Goal: Information Seeking & Learning: Learn about a topic

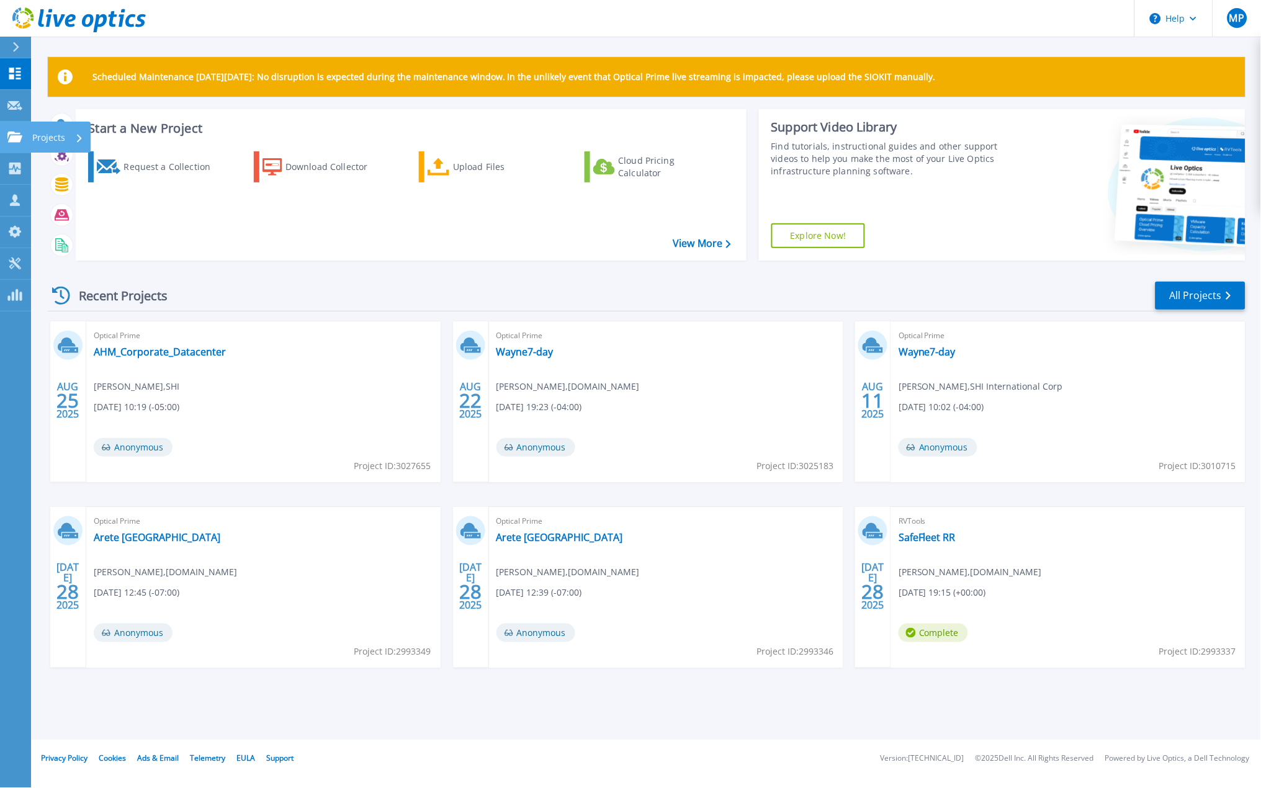
click at [49, 138] on p "Projects" at bounding box center [48, 138] width 33 height 32
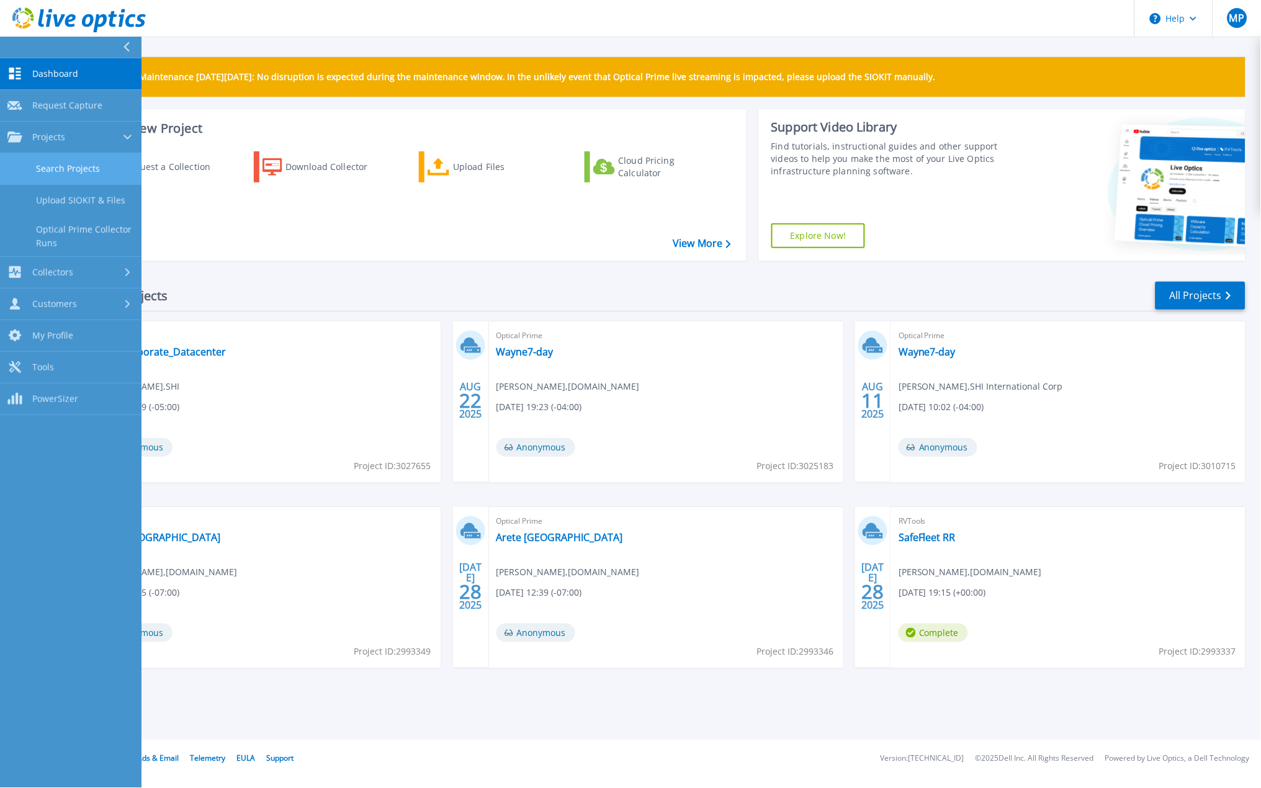
click at [88, 168] on link "Search Projects" at bounding box center [71, 169] width 142 height 32
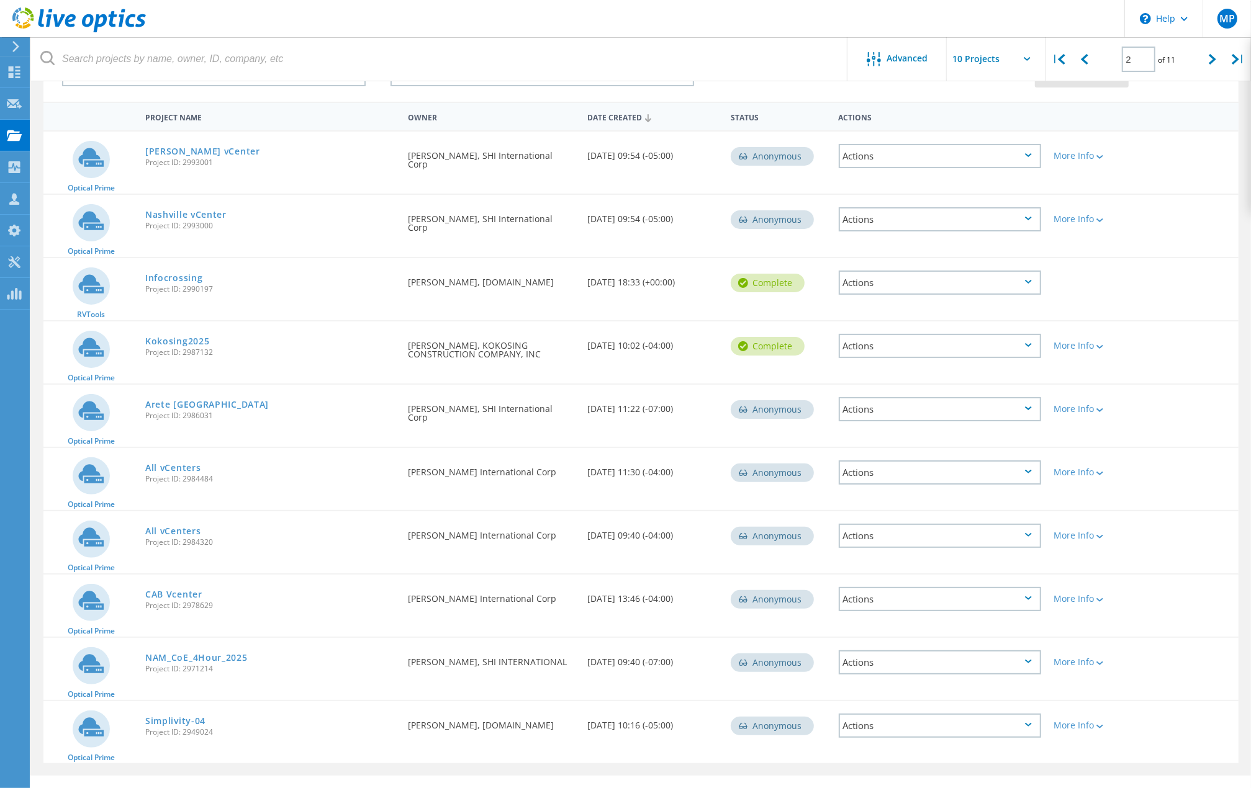
scroll to position [104, 0]
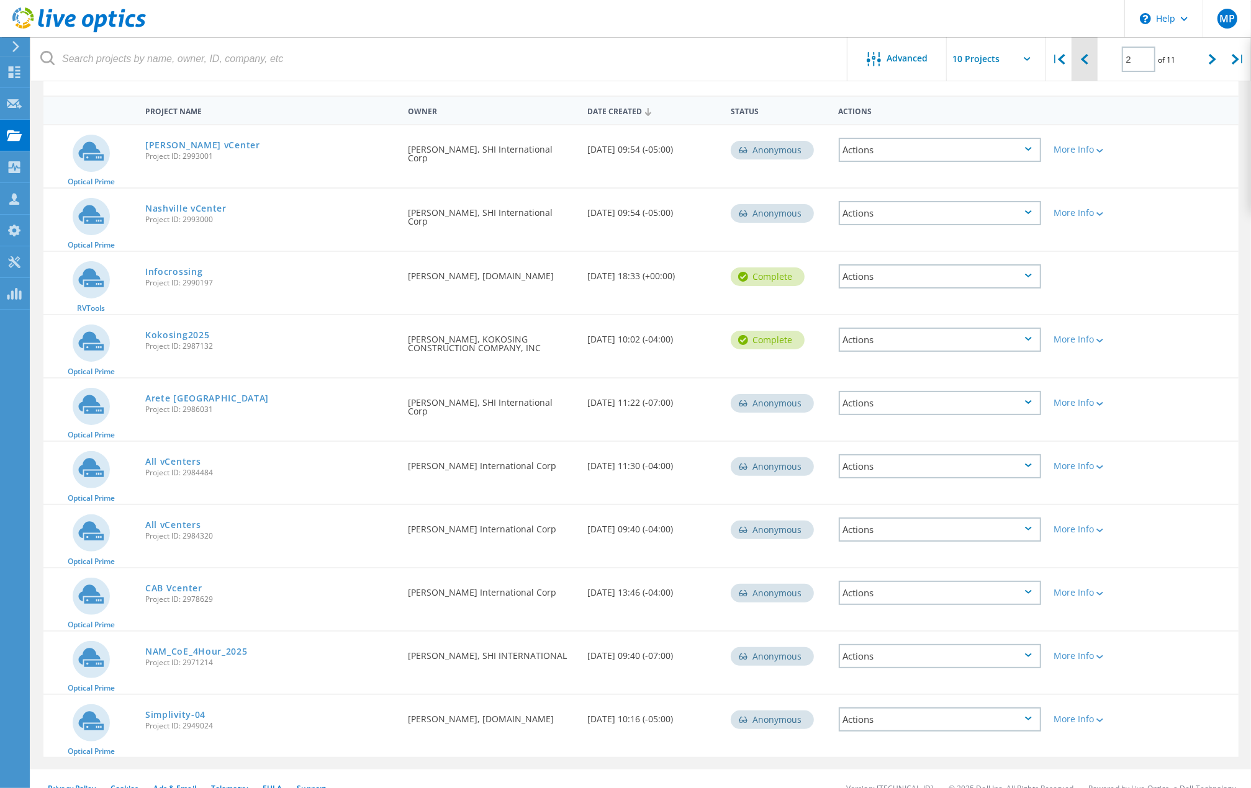
click at [1083, 60] on icon at bounding box center [1084, 59] width 7 height 11
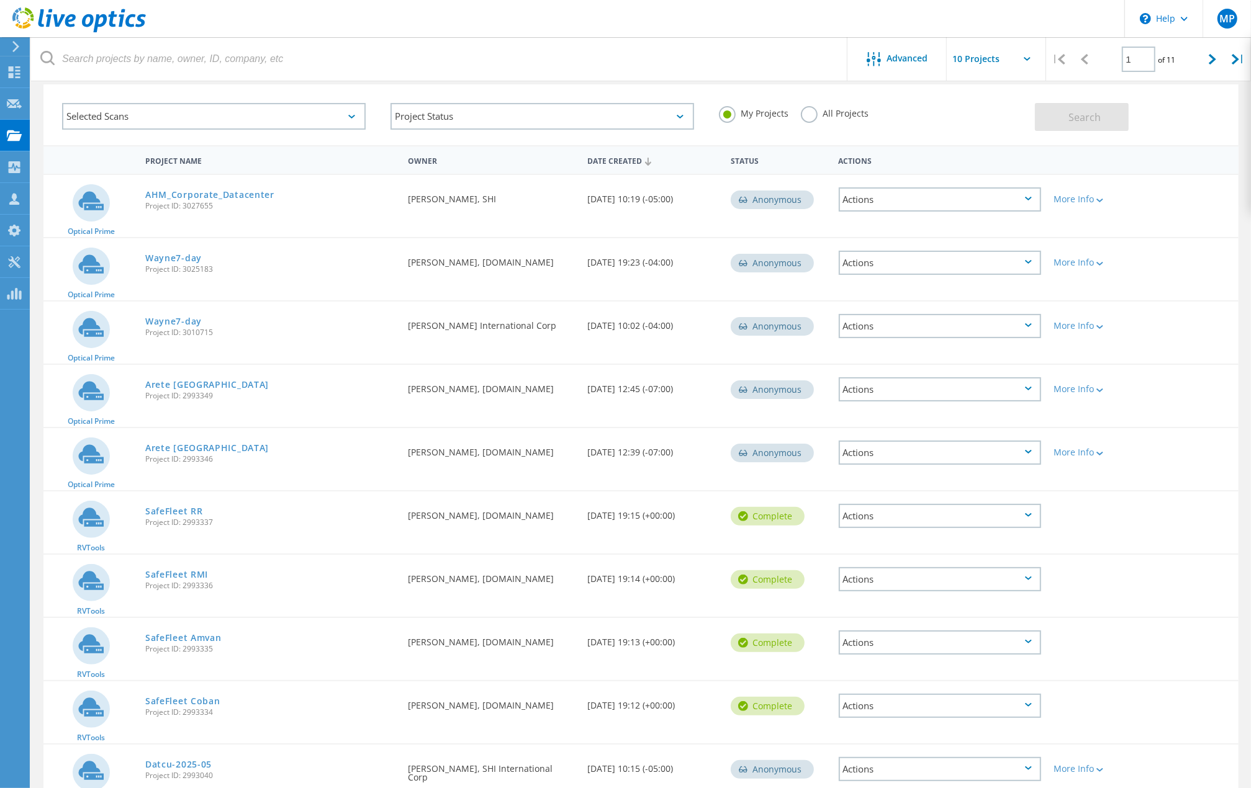
scroll to position [0, 0]
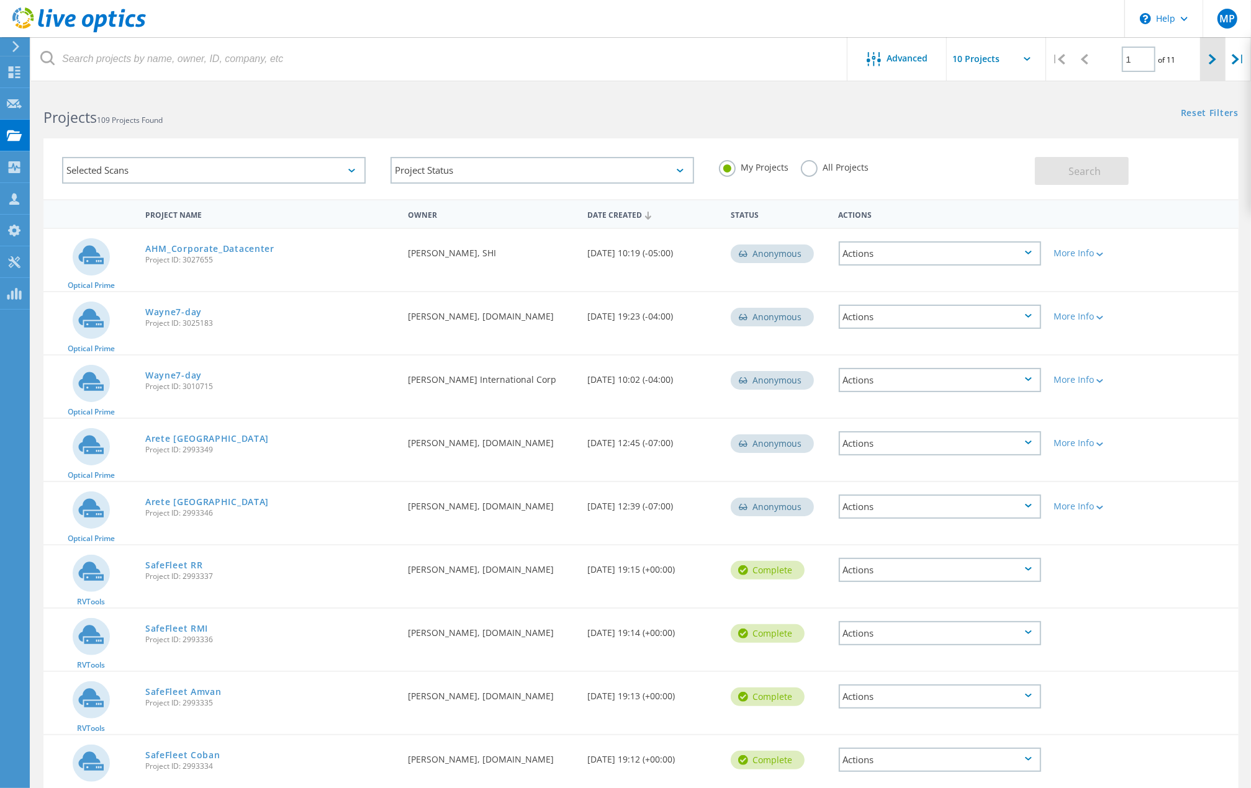
click at [1221, 56] on div at bounding box center [1212, 59] width 25 height 44
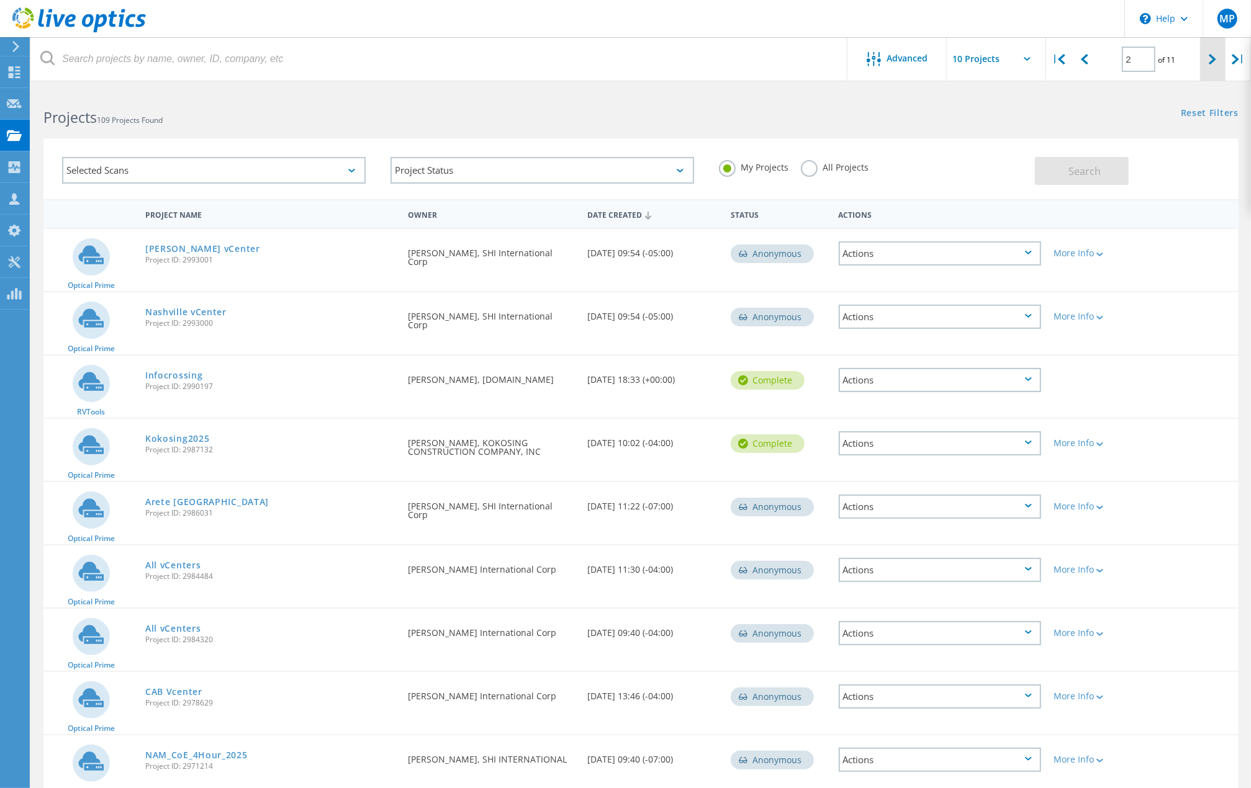
click at [1214, 60] on icon at bounding box center [1212, 59] width 7 height 11
type input "3"
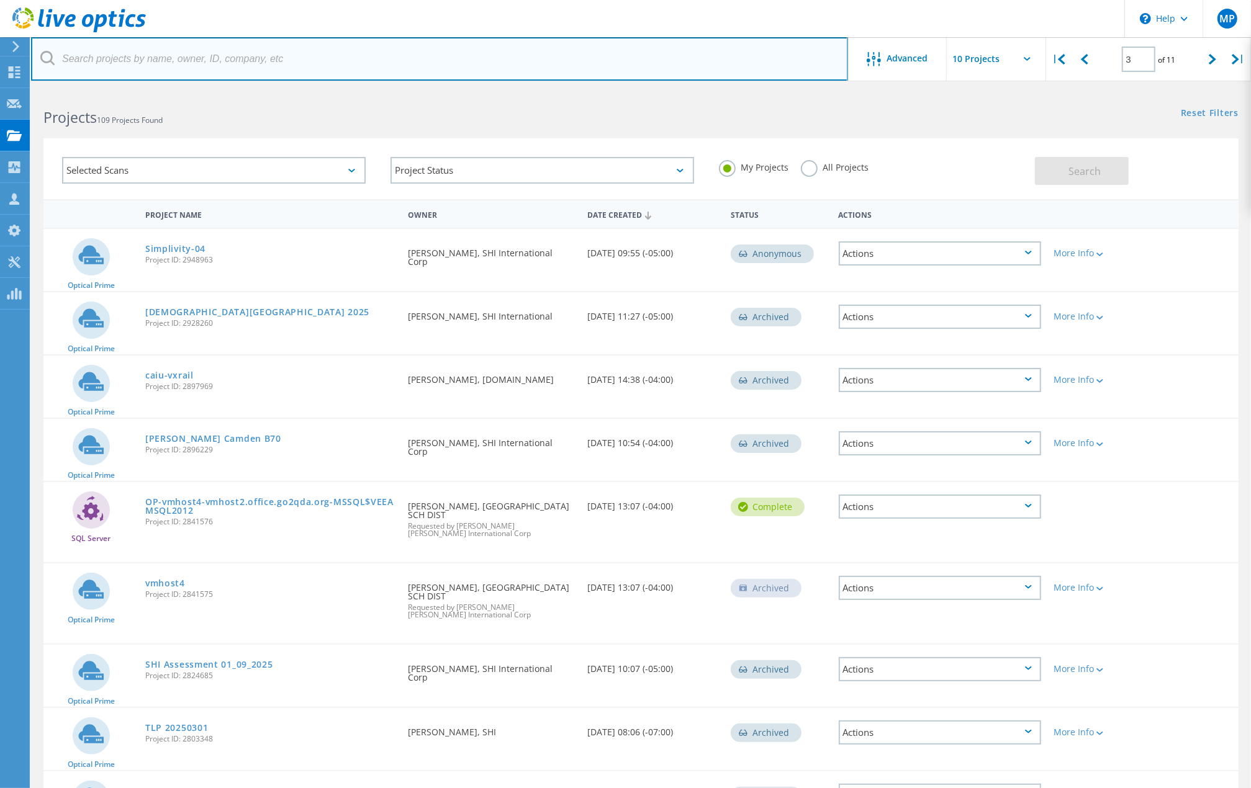
click at [148, 65] on input "text" at bounding box center [439, 58] width 817 height 43
type input "allegiance"
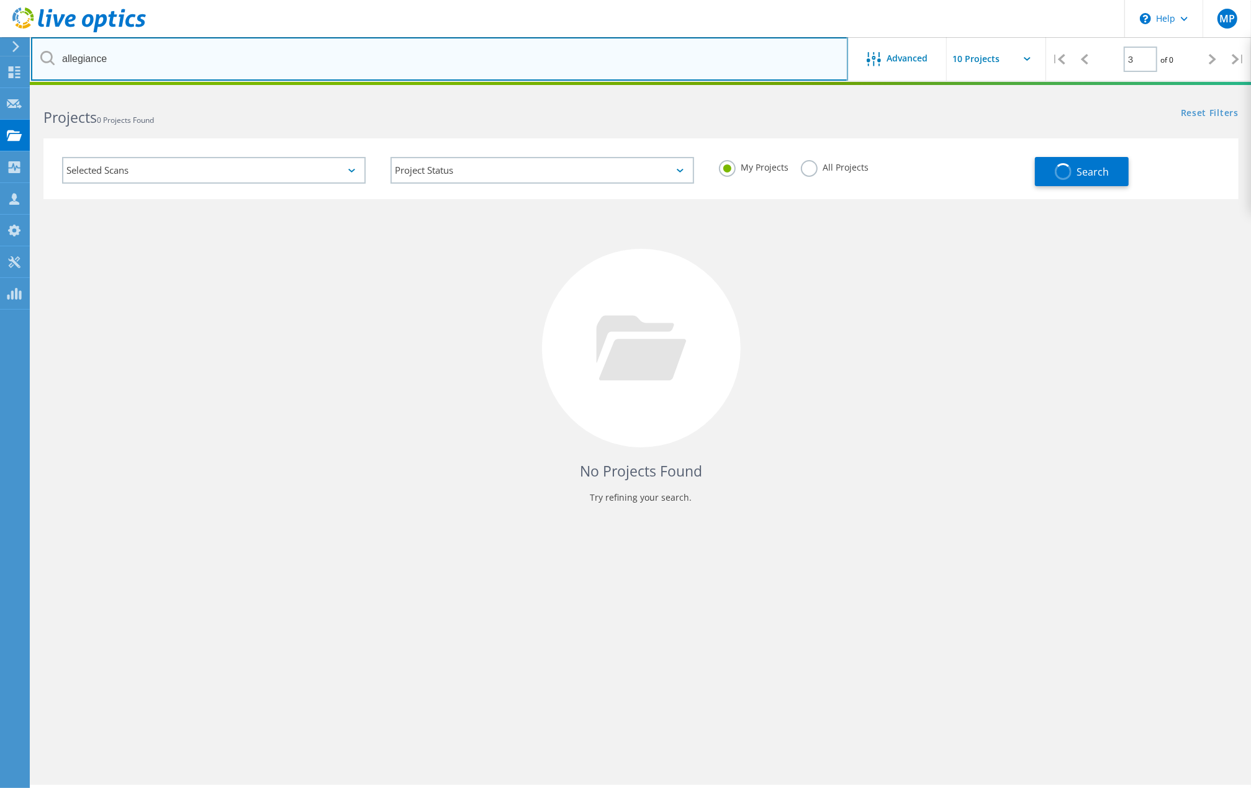
type input "1"
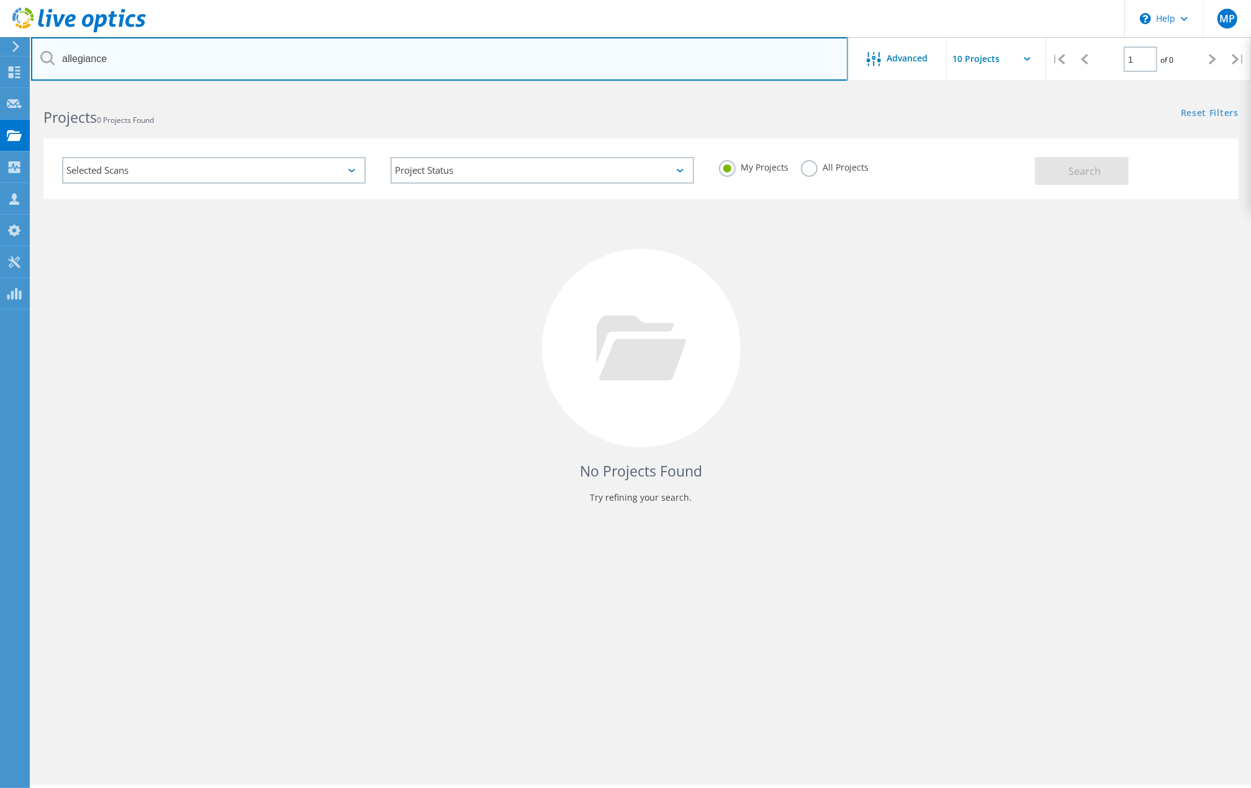
click at [98, 57] on input "allegiance" at bounding box center [439, 58] width 817 height 43
type input "Allegiance"
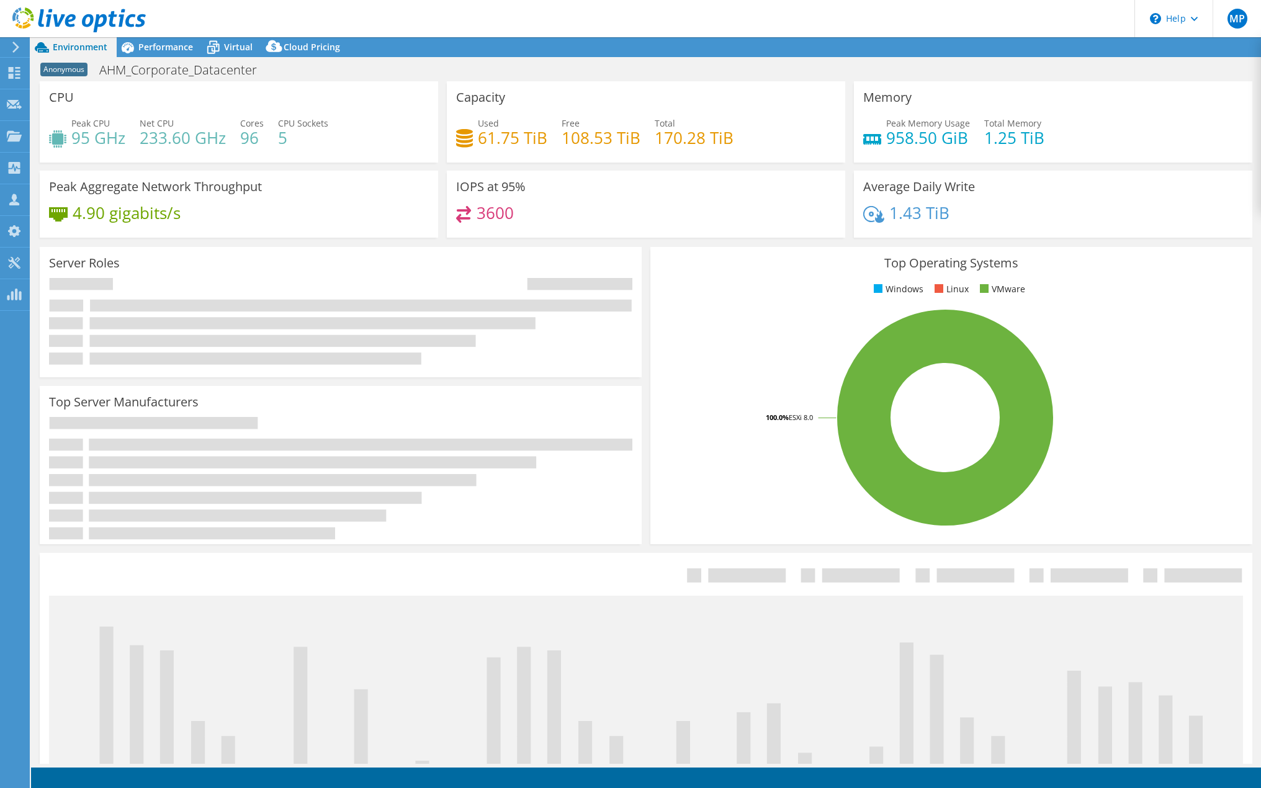
select select "USD"
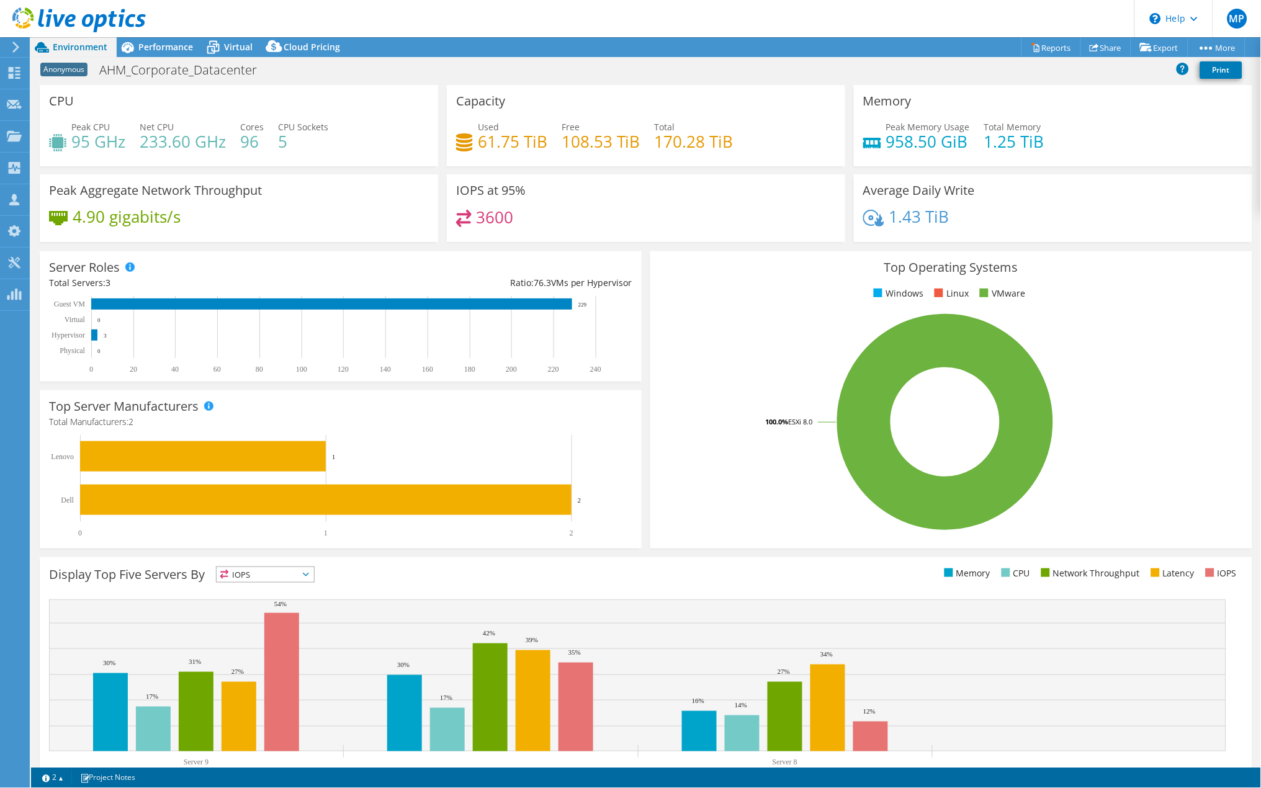
click at [506, 221] on div "3600" at bounding box center [646, 223] width 380 height 27
drag, startPoint x: 505, startPoint y: 220, endPoint x: 477, endPoint y: 220, distance: 28.6
click at [477, 220] on h4 "3600" at bounding box center [495, 217] width 37 height 14
drag, startPoint x: 477, startPoint y: 220, endPoint x: 510, endPoint y: 220, distance: 32.9
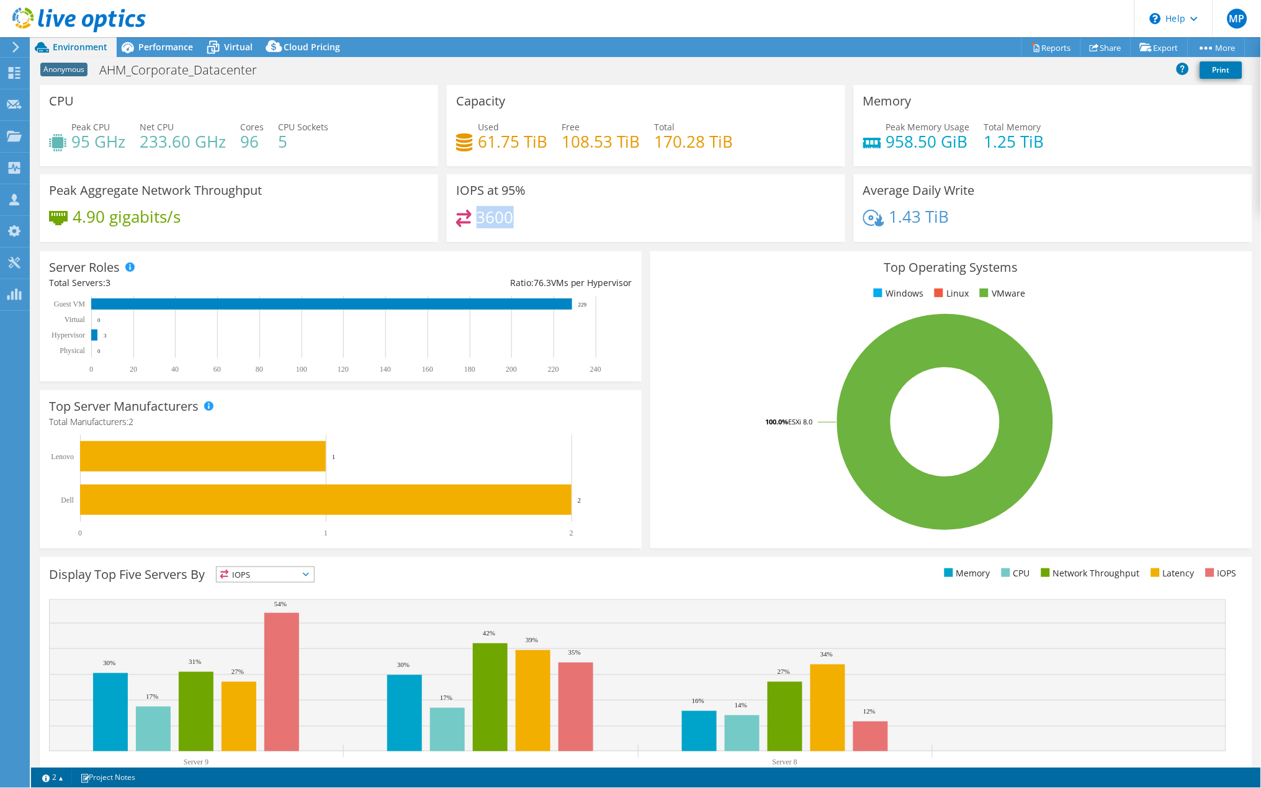
click at [510, 220] on h4 "3600" at bounding box center [495, 217] width 37 height 14
click at [163, 42] on span "Performance" at bounding box center [165, 47] width 55 height 12
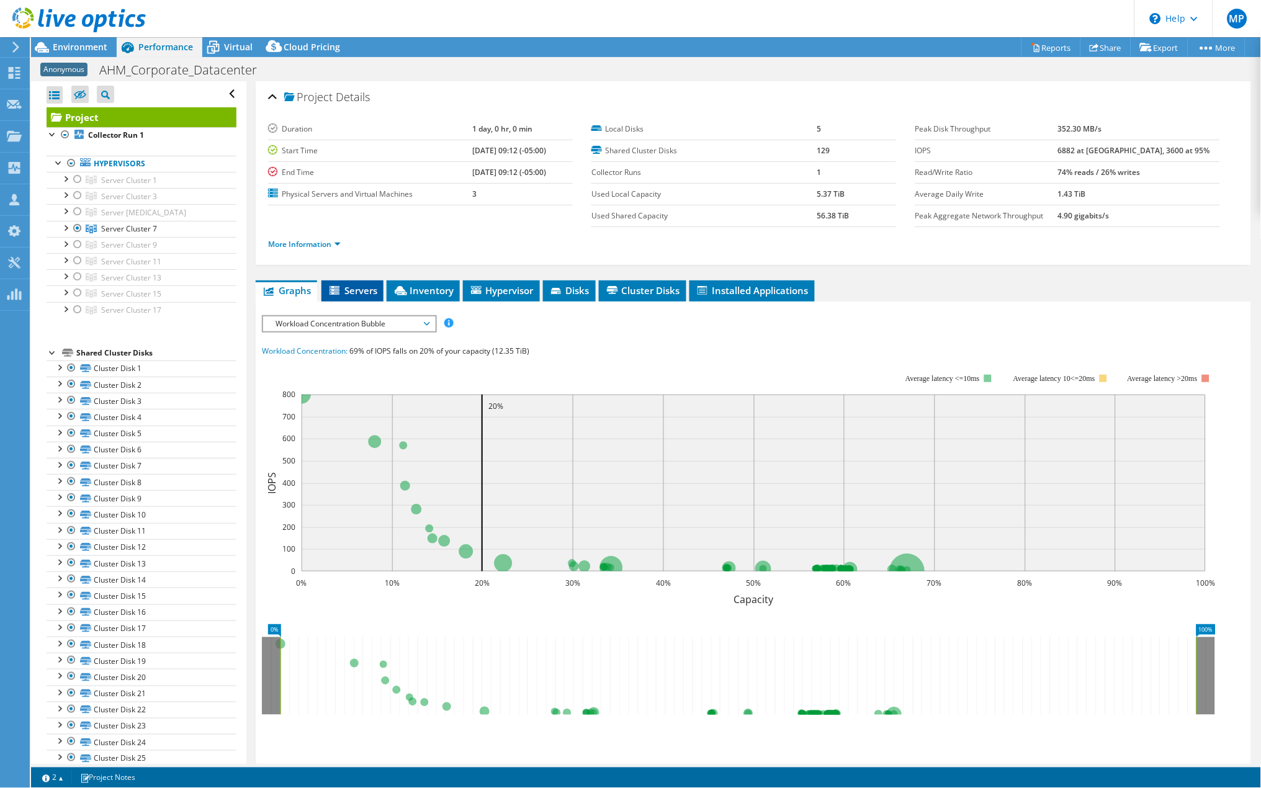
click at [361, 293] on span "Servers" at bounding box center [353, 290] width 50 height 12
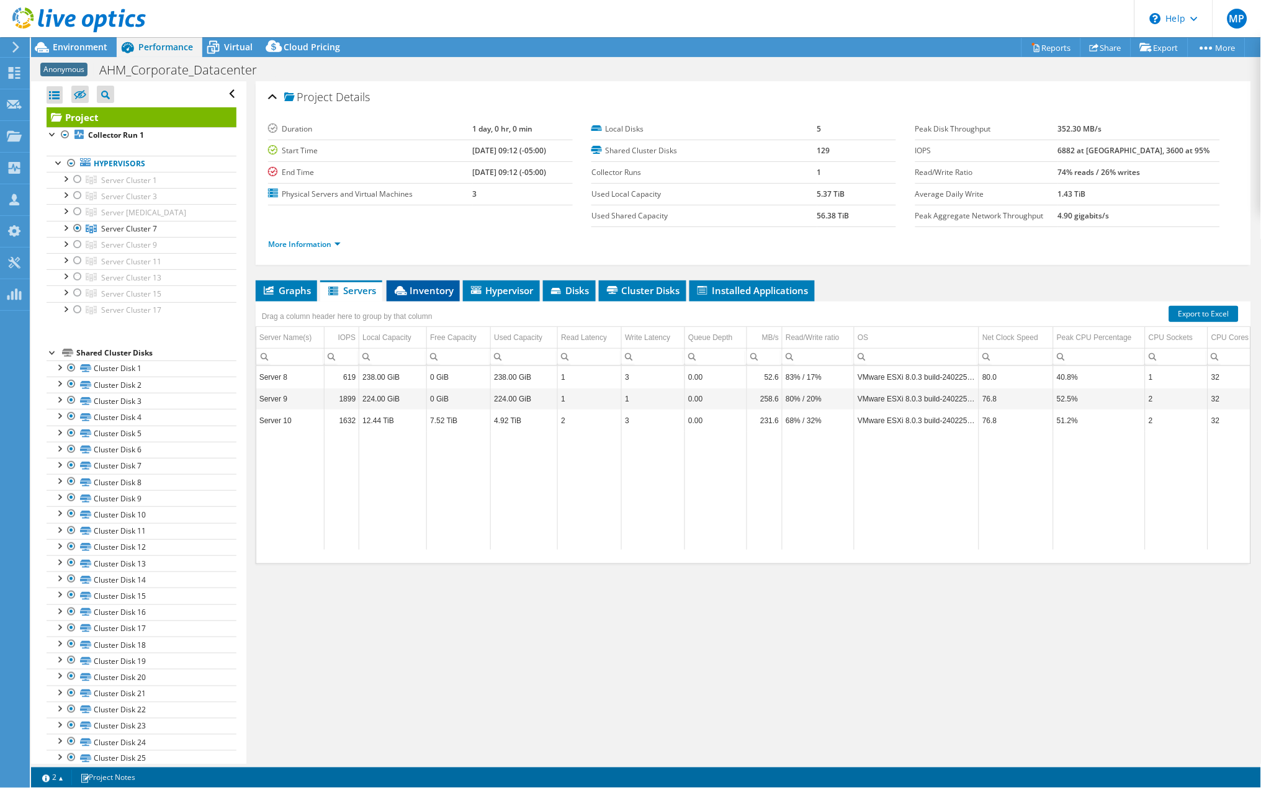
click at [436, 293] on span "Inventory" at bounding box center [423, 290] width 61 height 12
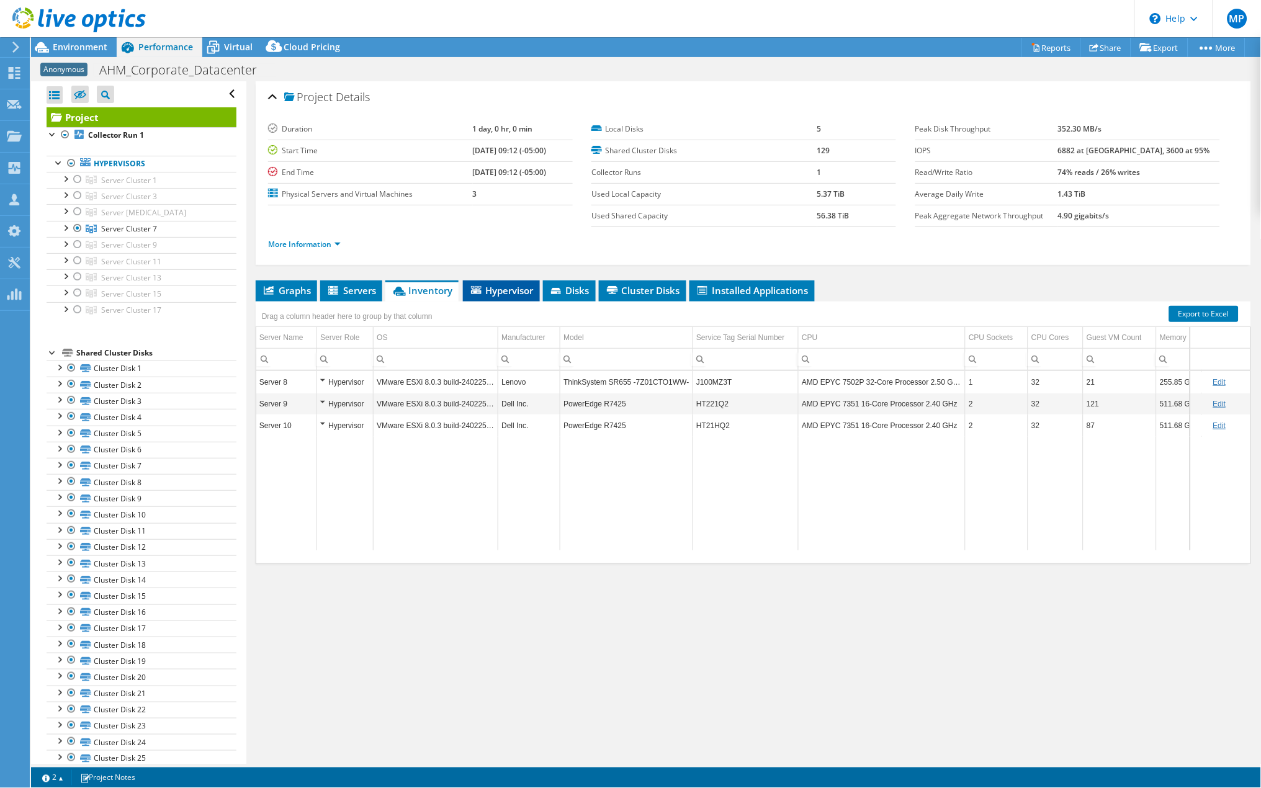
click at [490, 297] on span "Hypervisor" at bounding box center [501, 290] width 65 height 12
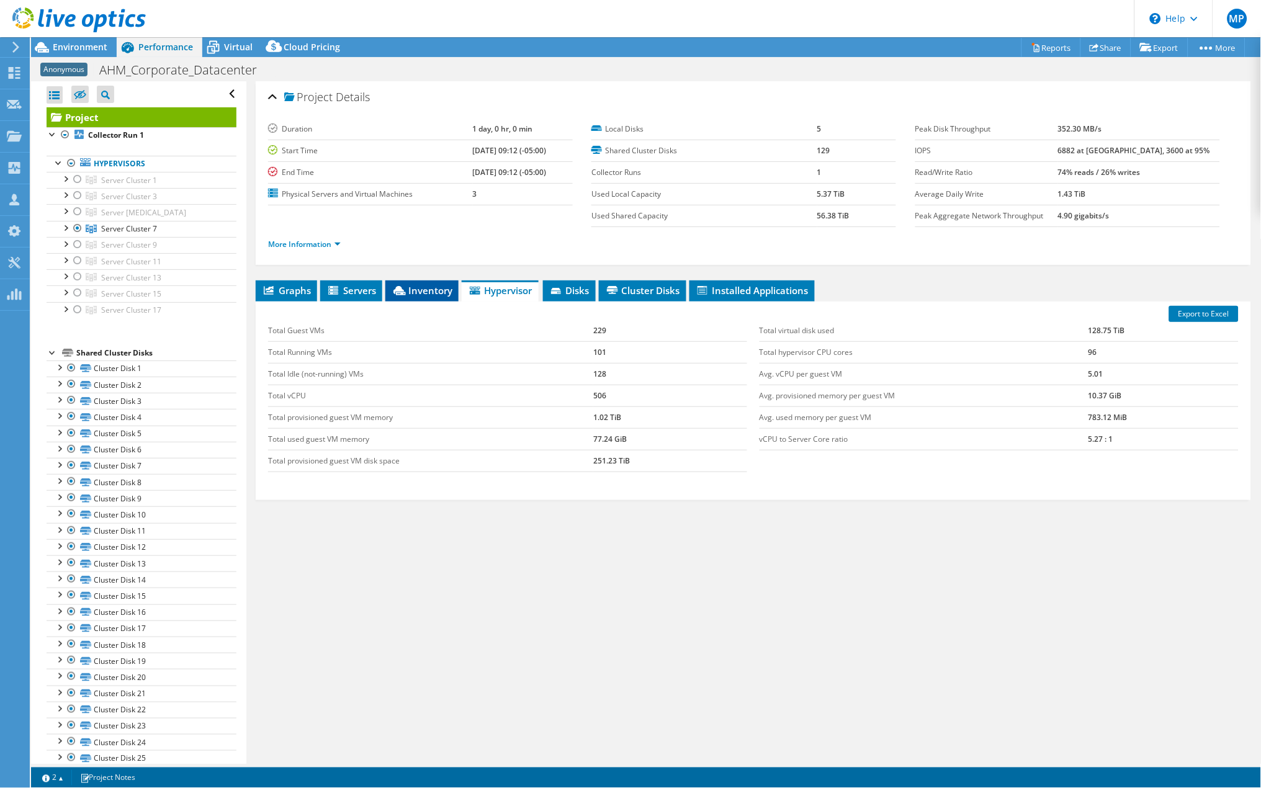
click at [430, 295] on span "Inventory" at bounding box center [422, 290] width 61 height 12
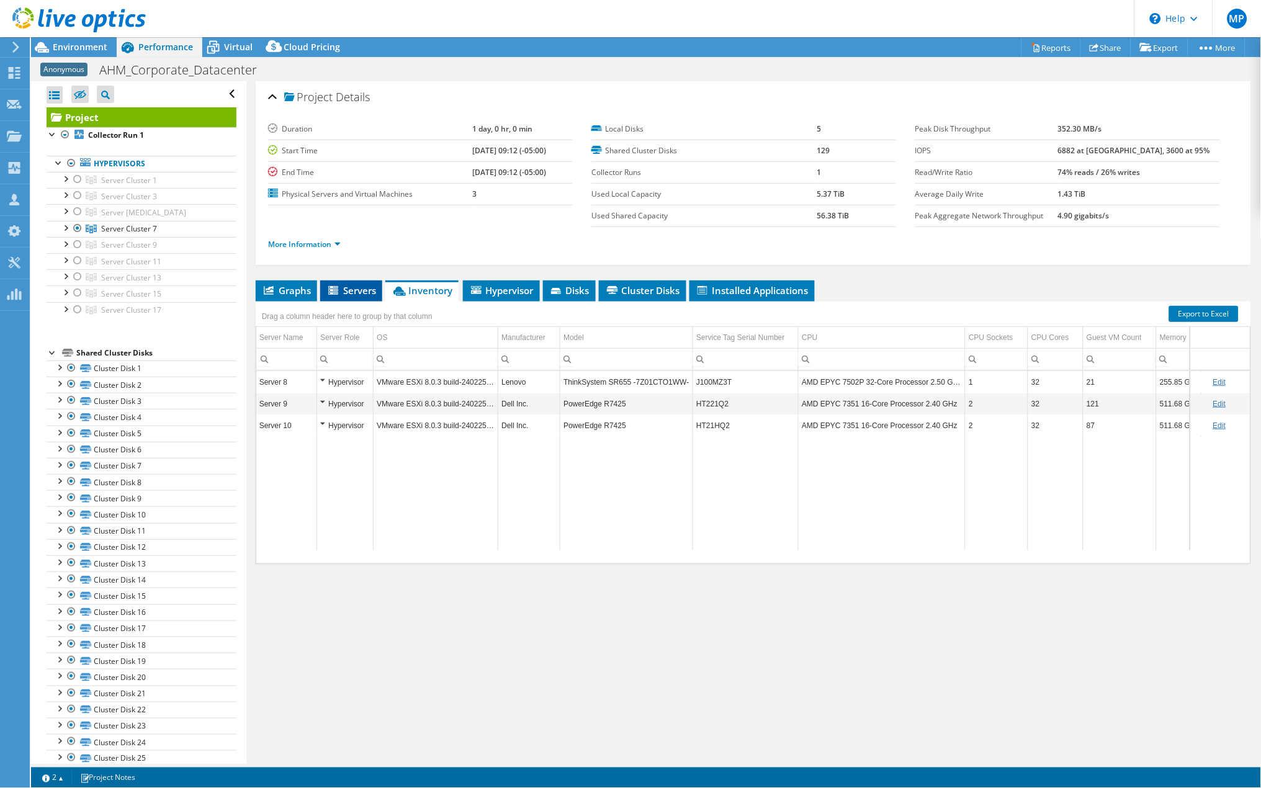
click at [361, 289] on span "Servers" at bounding box center [352, 290] width 50 height 12
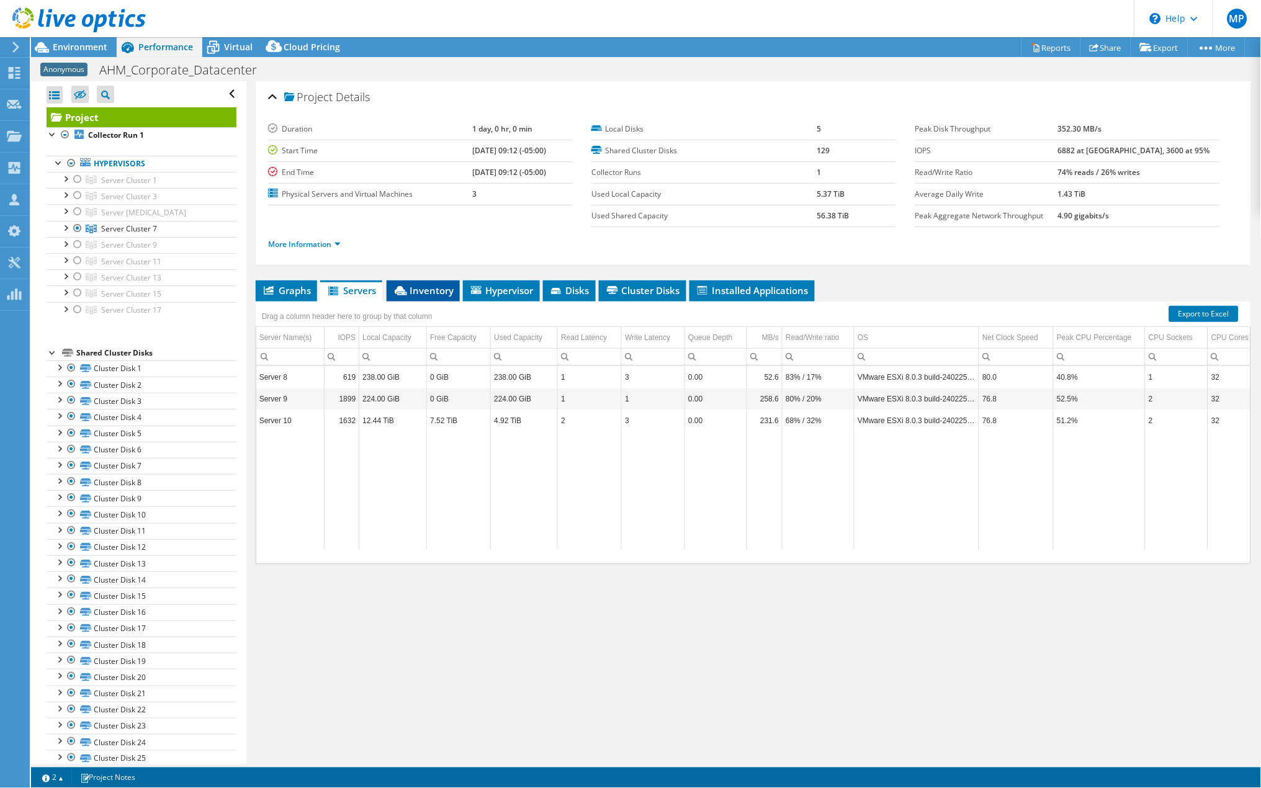
click at [421, 288] on span "Inventory" at bounding box center [423, 290] width 61 height 12
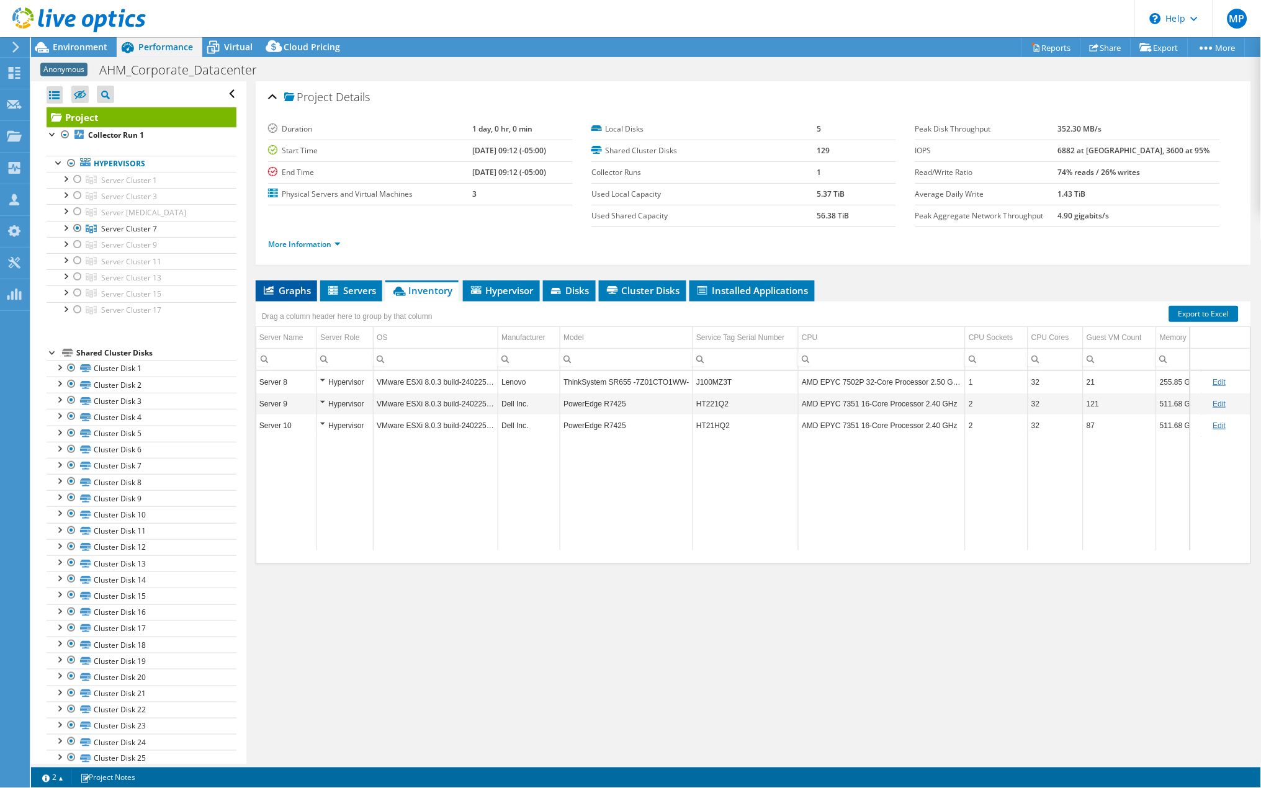
click at [292, 295] on span "Graphs" at bounding box center [286, 290] width 49 height 12
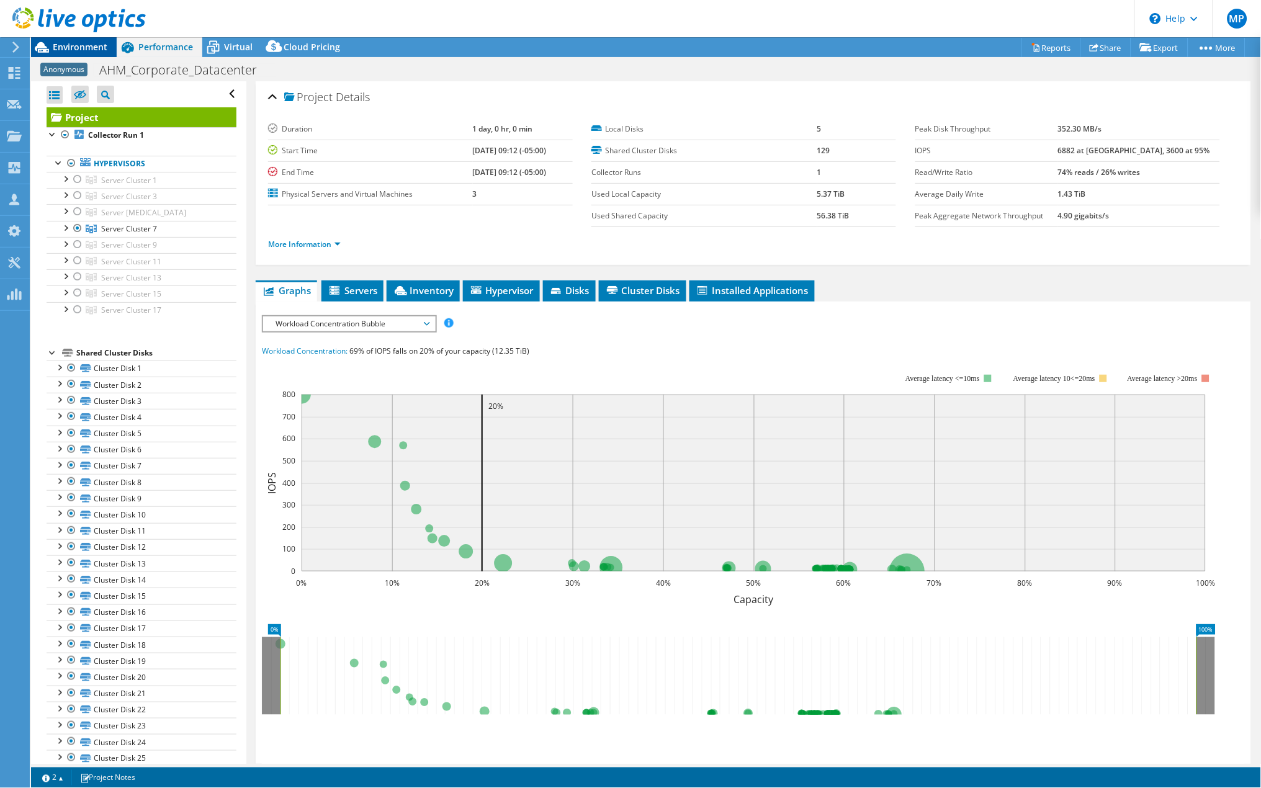
click at [70, 48] on span "Environment" at bounding box center [80, 47] width 55 height 12
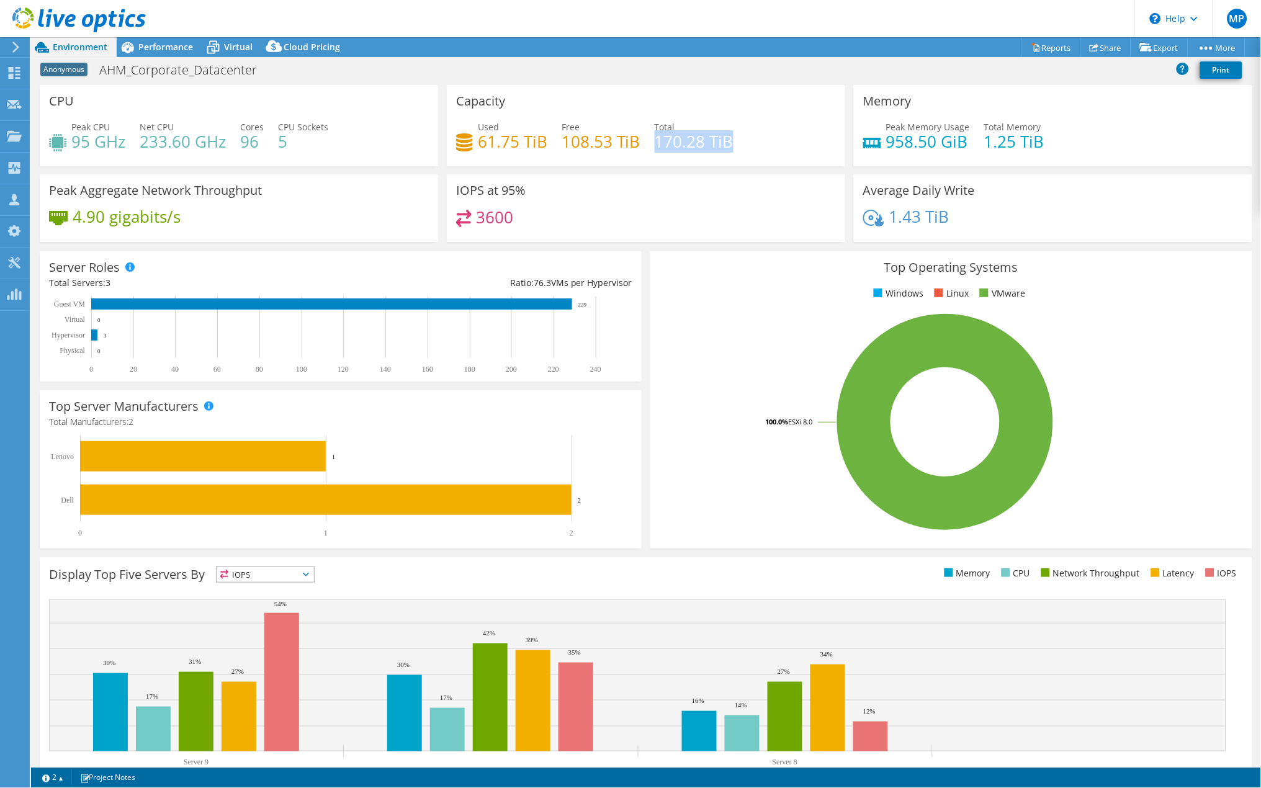
drag, startPoint x: 652, startPoint y: 145, endPoint x: 729, endPoint y: 146, distance: 76.4
click at [729, 146] on div "Used 61.75 TiB Free 108.53 TiB Total 170.28 TiB" at bounding box center [646, 140] width 380 height 40
drag, startPoint x: 474, startPoint y: 143, endPoint x: 543, endPoint y: 143, distance: 68.3
click at [543, 143] on h4 "61.75 TiB" at bounding box center [513, 142] width 70 height 14
drag, startPoint x: 651, startPoint y: 145, endPoint x: 725, endPoint y: 145, distance: 73.9
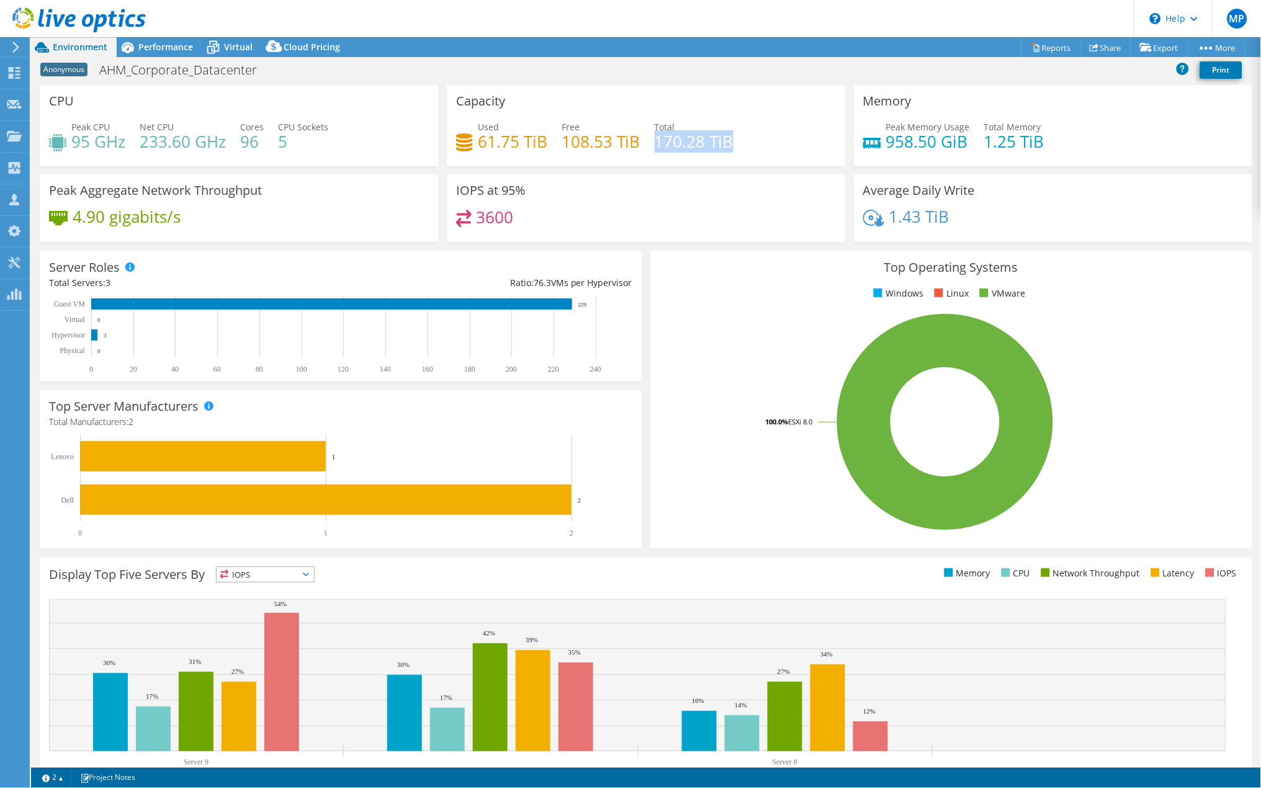
click at [725, 145] on h4 "170.28 TiB" at bounding box center [694, 142] width 79 height 14
click at [701, 146] on h4 "170.28 TiB" at bounding box center [694, 142] width 79 height 14
click at [174, 49] on span "Performance" at bounding box center [165, 47] width 55 height 12
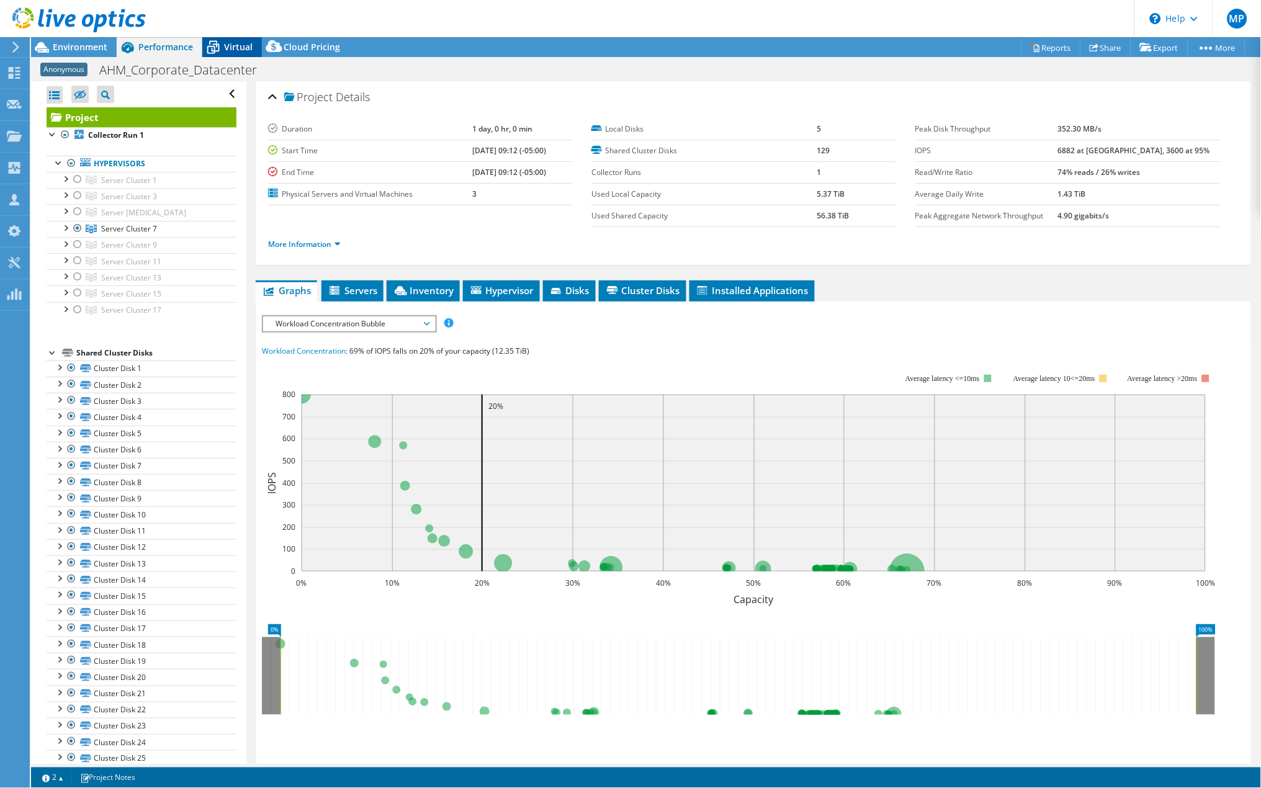
click at [229, 42] on span "Virtual" at bounding box center [238, 47] width 29 height 12
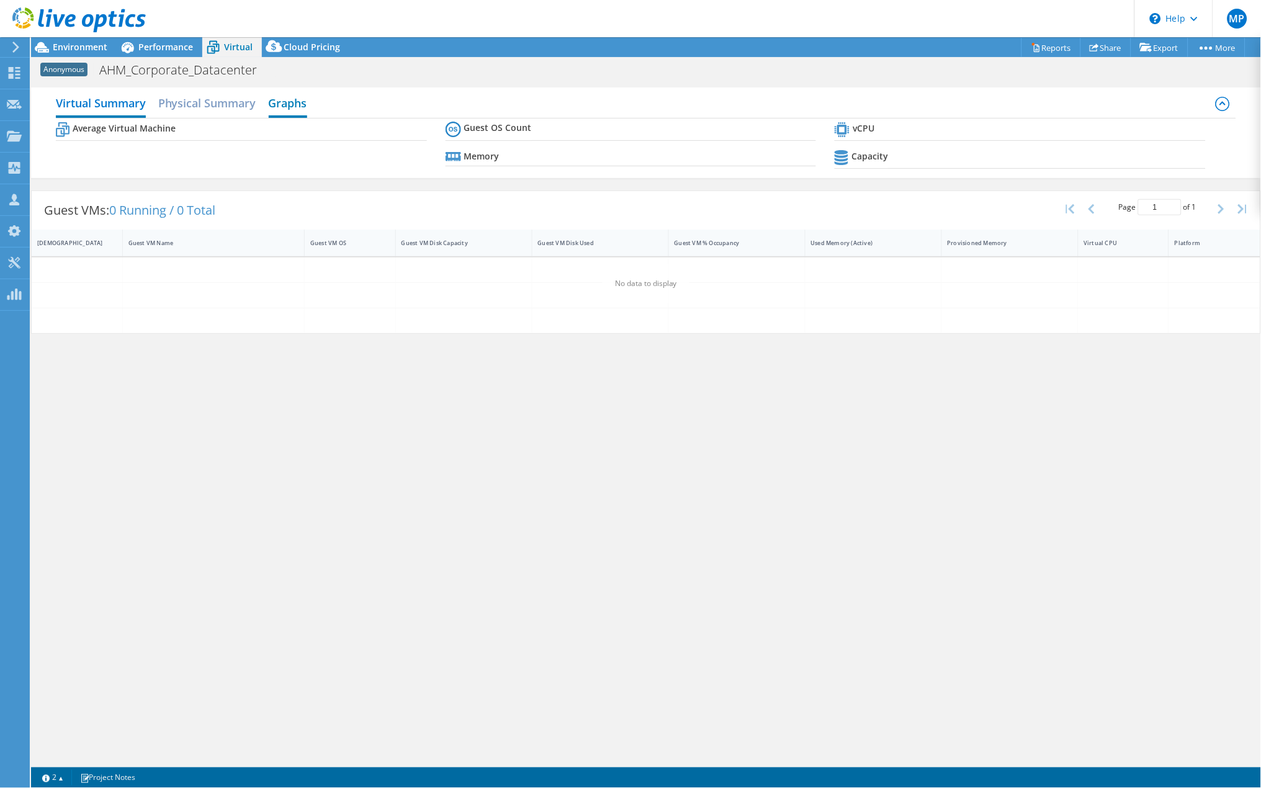
click at [300, 106] on h2 "Graphs" at bounding box center [288, 104] width 38 height 27
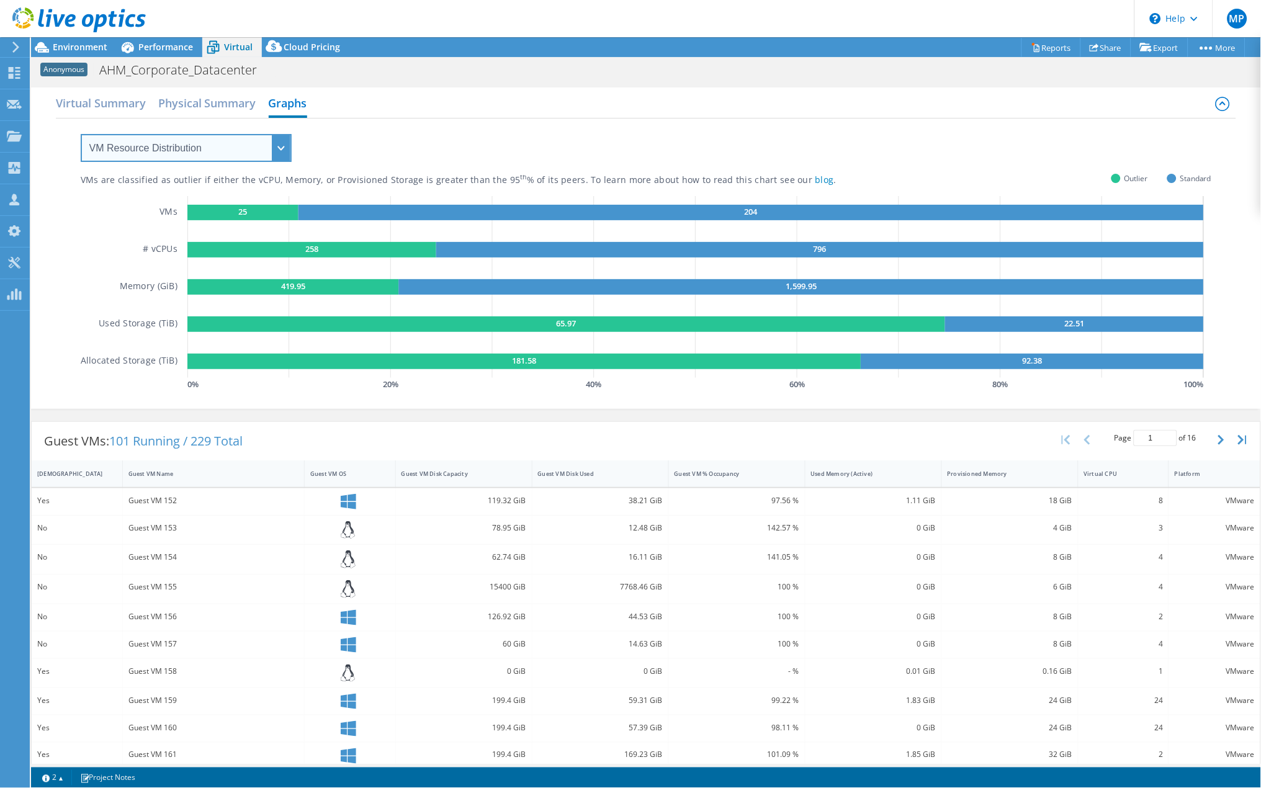
select select "Over Provisioning"
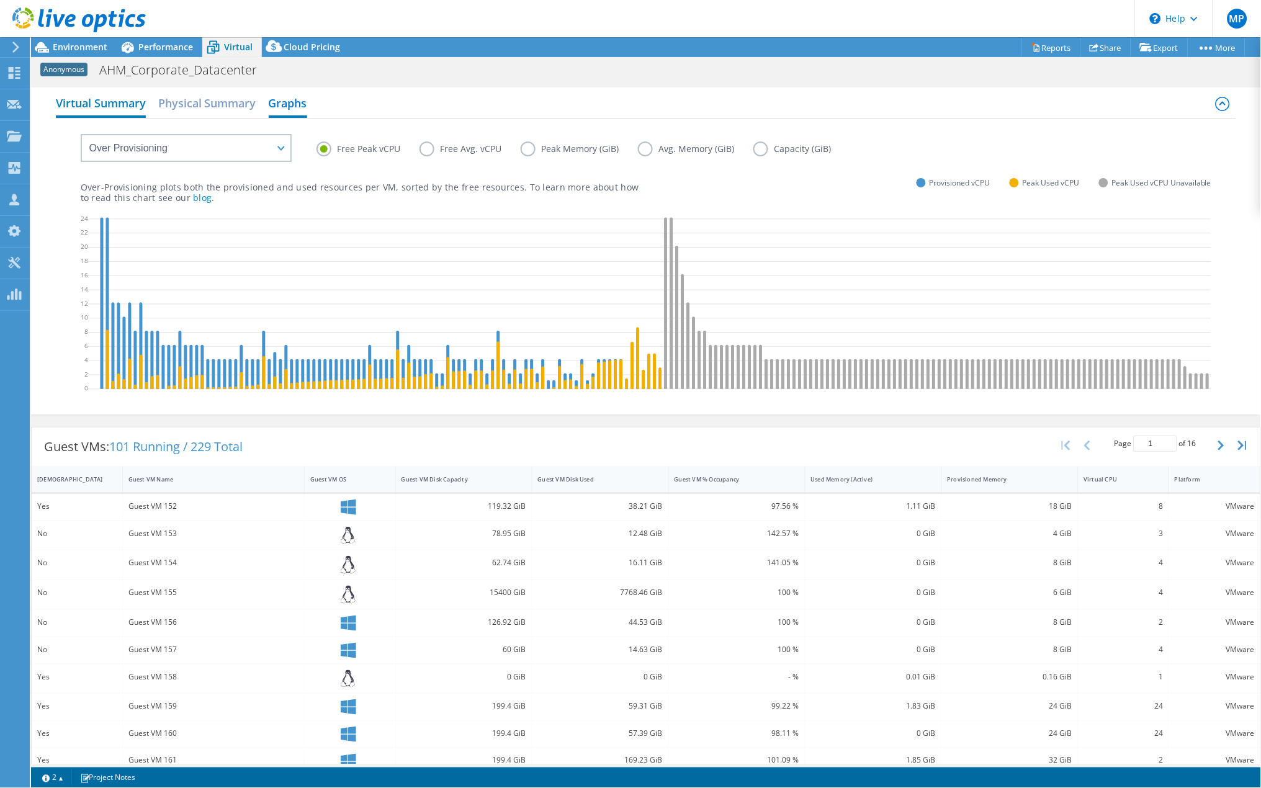
click at [96, 107] on h2 "Virtual Summary" at bounding box center [101, 104] width 90 height 27
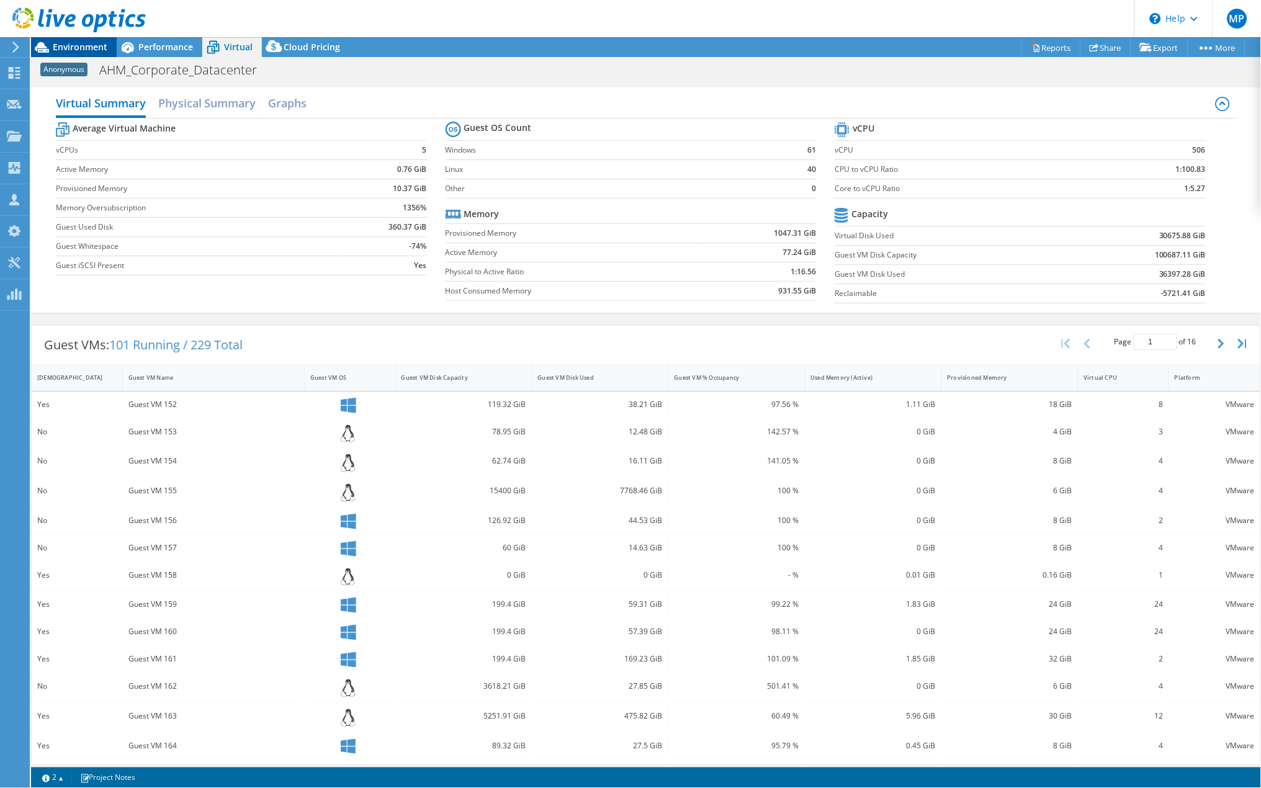
click at [77, 47] on span "Environment" at bounding box center [80, 47] width 55 height 12
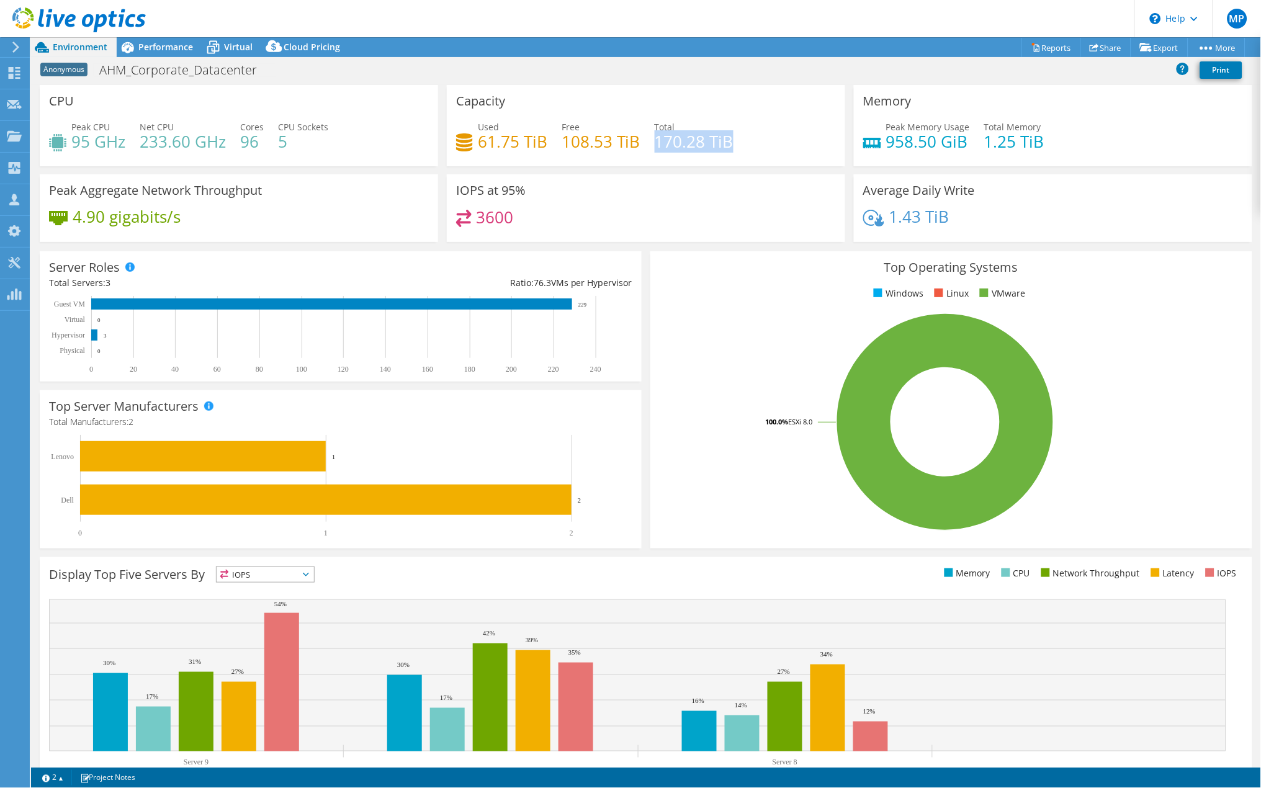
drag, startPoint x: 726, startPoint y: 142, endPoint x: 654, endPoint y: 142, distance: 72.0
click at [655, 142] on h4 "170.28 TiB" at bounding box center [694, 142] width 79 height 14
drag, startPoint x: 477, startPoint y: 136, endPoint x: 541, endPoint y: 137, distance: 64.6
click at [541, 137] on h4 "61.75 TiB" at bounding box center [513, 142] width 70 height 14
